Goal: Task Accomplishment & Management: Use online tool/utility

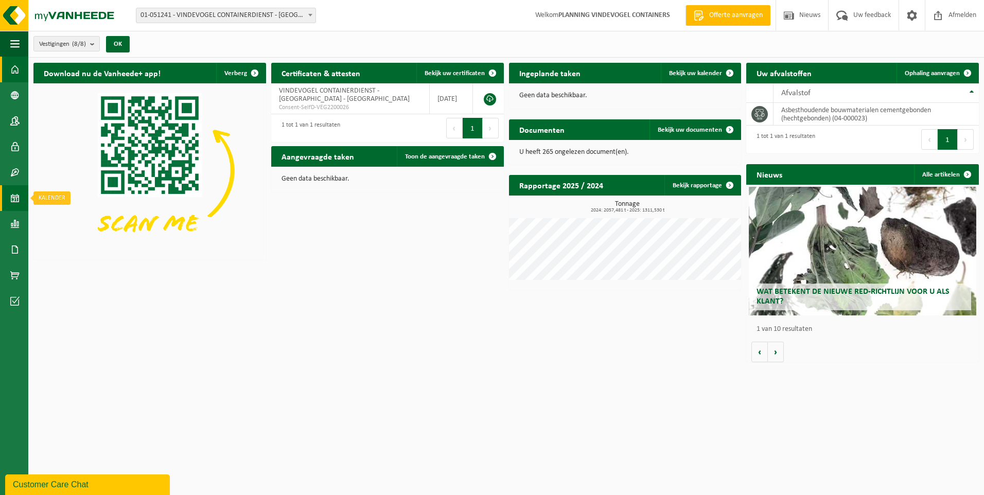
click at [16, 199] on span at bounding box center [14, 198] width 9 height 26
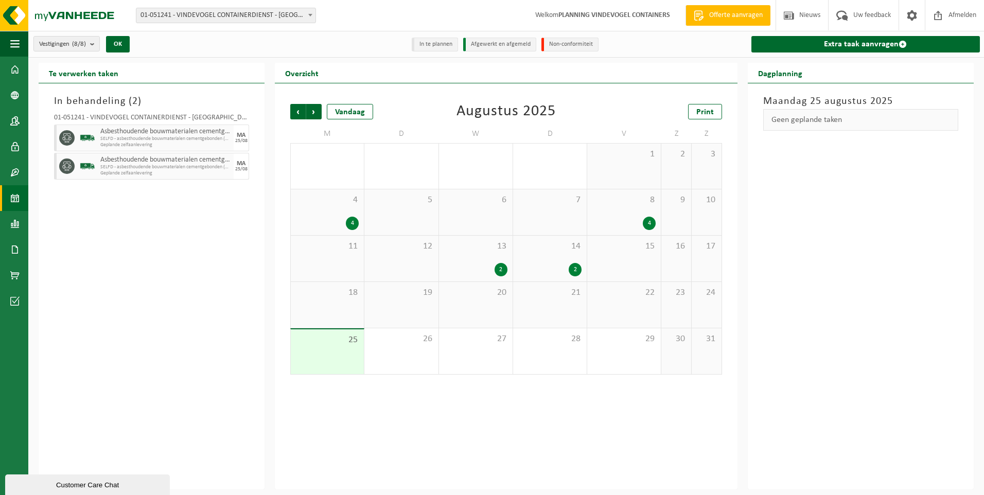
click at [406, 219] on div "5" at bounding box center [401, 212] width 74 height 46
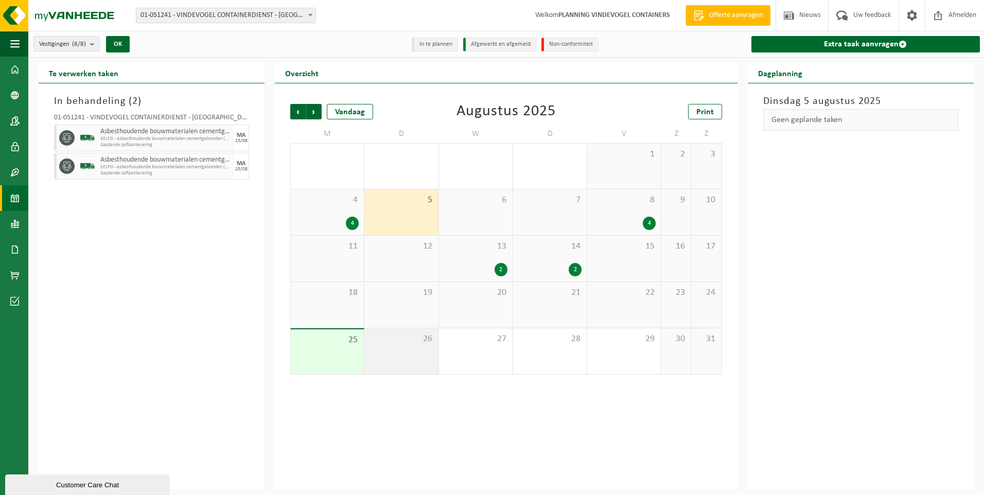
click at [406, 347] on div "26" at bounding box center [401, 351] width 74 height 46
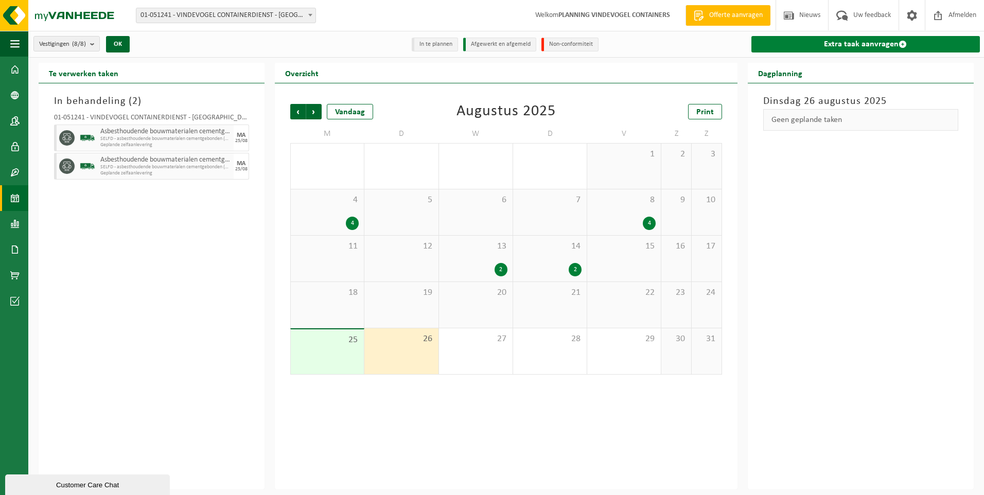
click at [807, 49] on link "Extra taak aanvragen" at bounding box center [865, 44] width 228 height 16
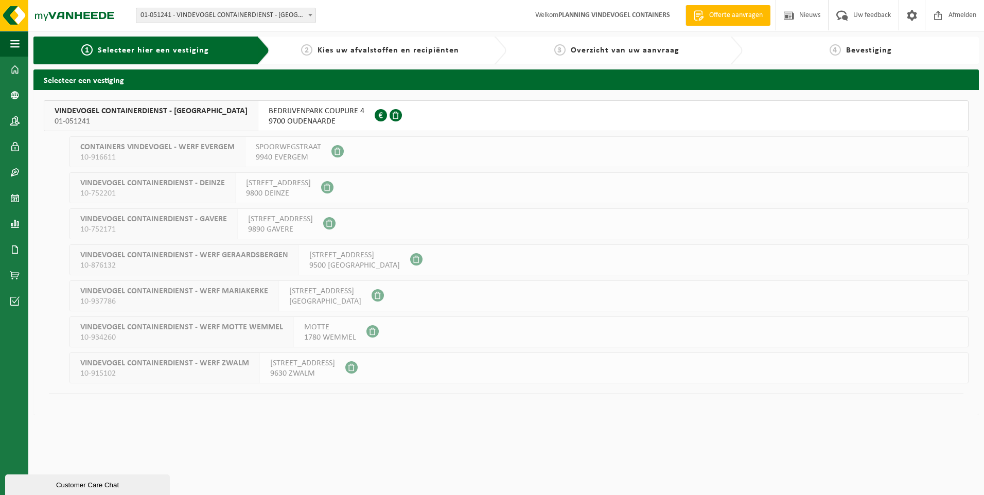
click at [316, 116] on span "9700 OUDENAARDE" at bounding box center [317, 121] width 96 height 10
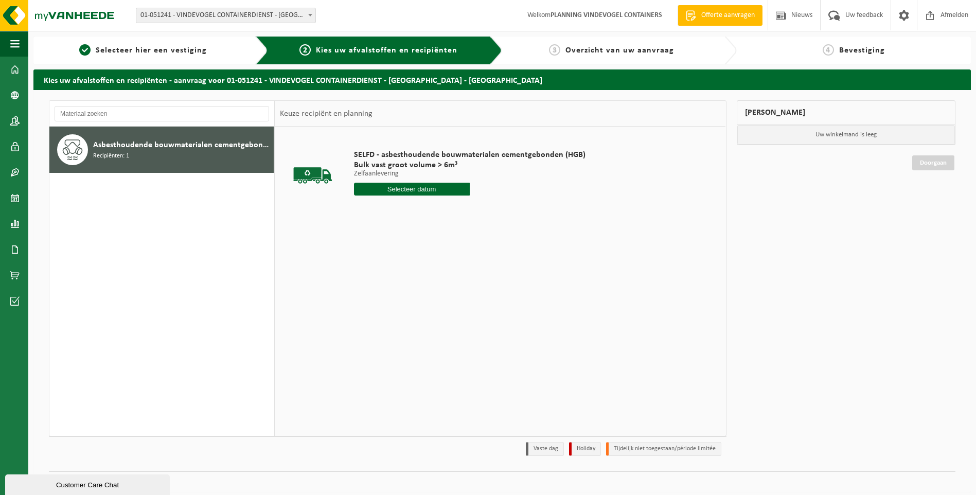
click at [416, 192] on input "text" at bounding box center [412, 189] width 116 height 13
click at [385, 311] on div "26" at bounding box center [381, 313] width 18 height 16
type input "Van 2025-08-26"
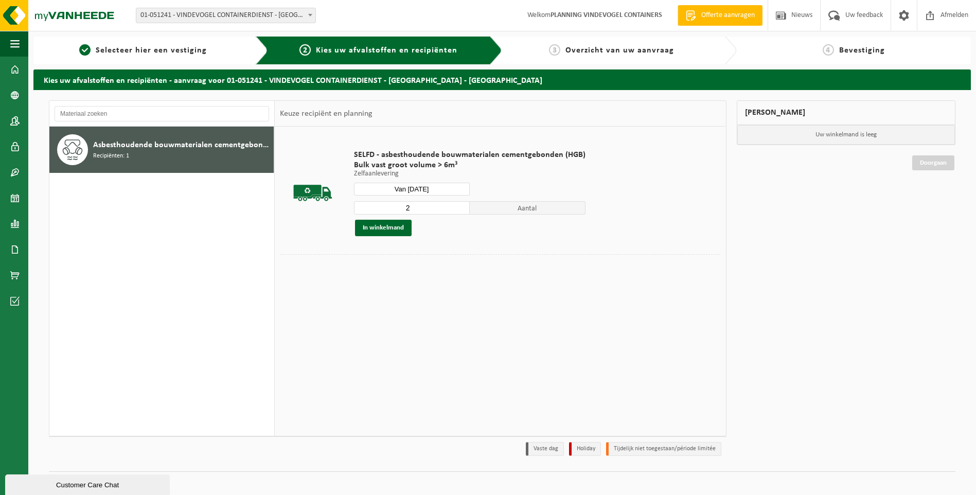
click at [458, 205] on input "2" at bounding box center [412, 207] width 116 height 13
click at [458, 205] on input "3" at bounding box center [412, 207] width 116 height 13
type input "4"
click at [458, 205] on input "4" at bounding box center [412, 207] width 116 height 13
click at [401, 232] on button "In winkelmand" at bounding box center [383, 228] width 57 height 16
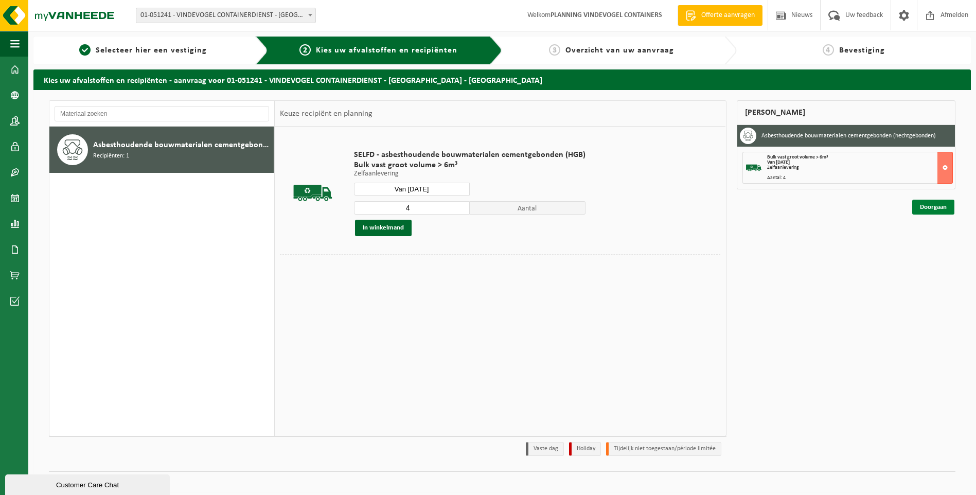
click at [931, 204] on link "Doorgaan" at bounding box center [933, 207] width 42 height 15
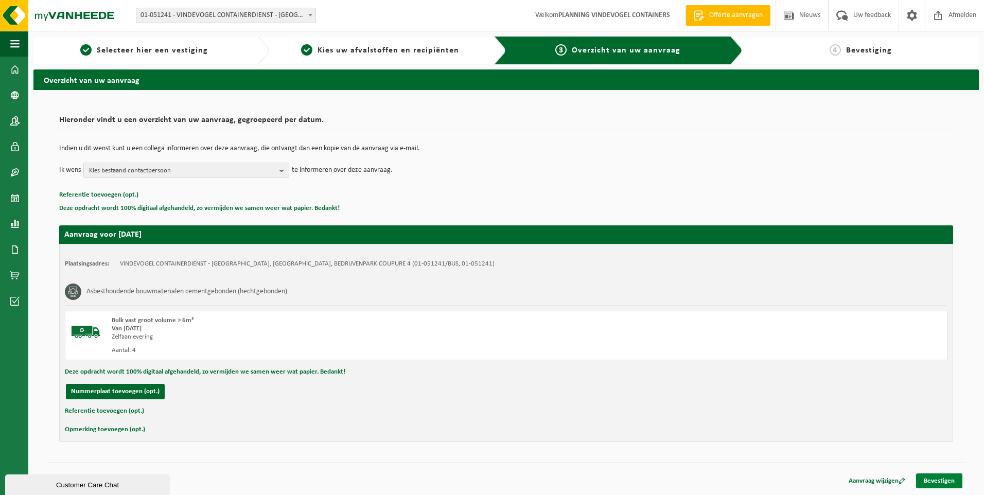
click at [933, 482] on link "Bevestigen" at bounding box center [939, 480] width 46 height 15
